Goal: Transaction & Acquisition: Purchase product/service

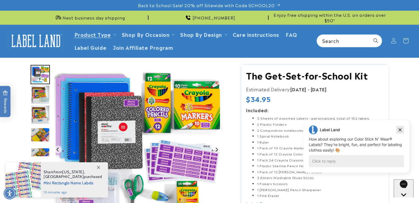
click at [400, 130] on icon "Dismiss campaign" at bounding box center [399, 130] width 3 height 3
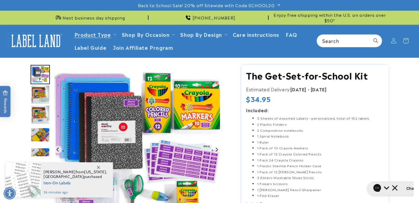
click at [46, 90] on img "Go to slide 4" at bounding box center [40, 94] width 19 height 19
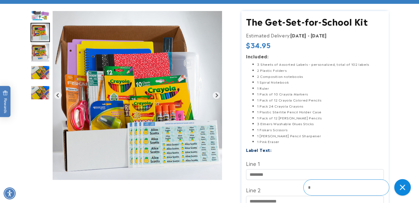
scroll to position [55, 0]
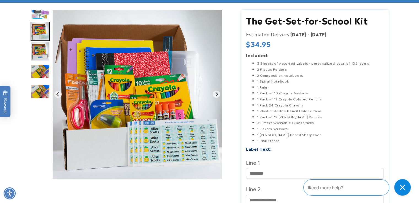
click at [34, 53] on img "Go to slide 5" at bounding box center [40, 51] width 19 height 19
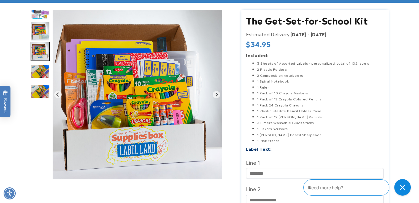
click at [37, 72] on img "Go to slide 6" at bounding box center [40, 71] width 19 height 14
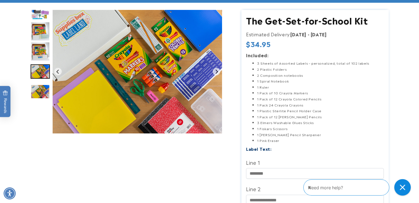
click at [35, 87] on img "Go to slide 7" at bounding box center [40, 91] width 19 height 15
